Goal: Navigation & Orientation: Find specific page/section

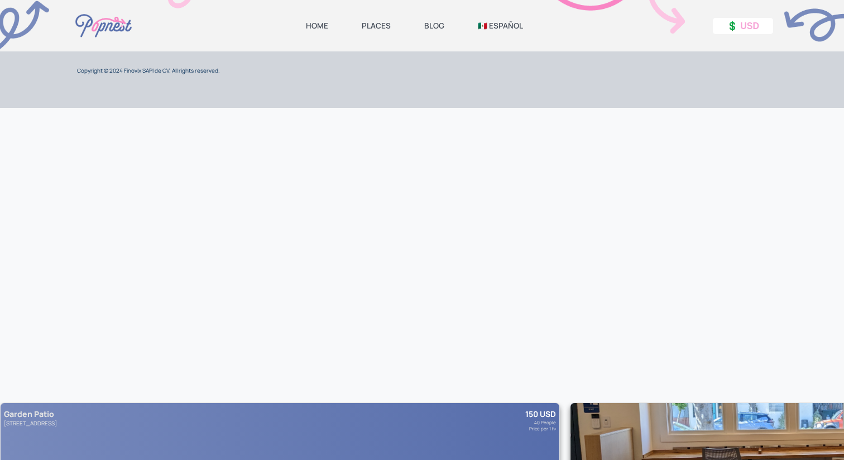
scroll to position [627, 0]
